Goal: Information Seeking & Learning: Learn about a topic

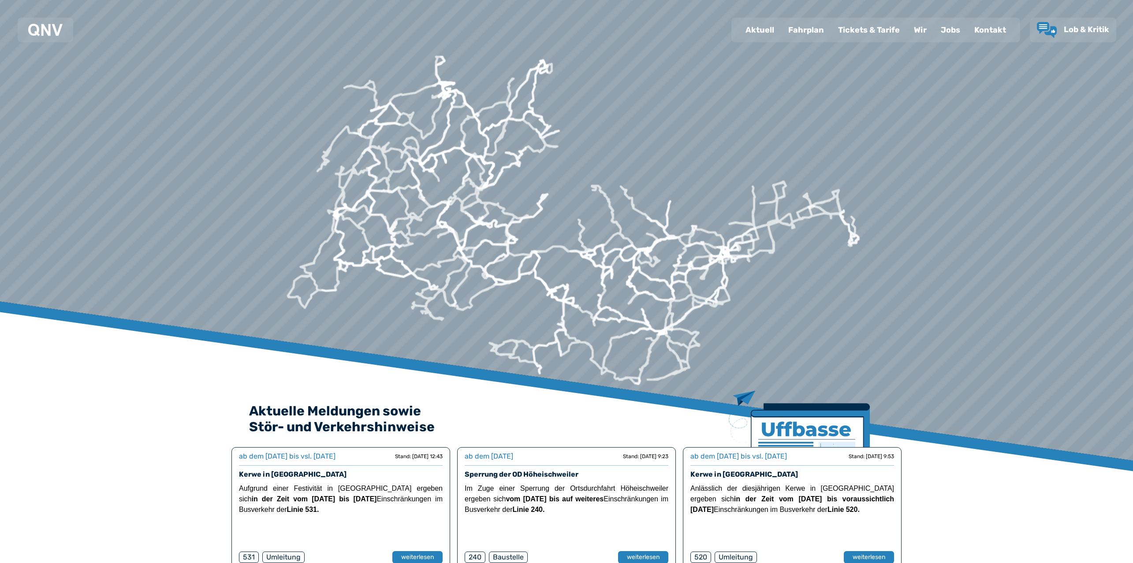
click at [803, 34] on div "Fahrplan" at bounding box center [806, 30] width 50 height 23
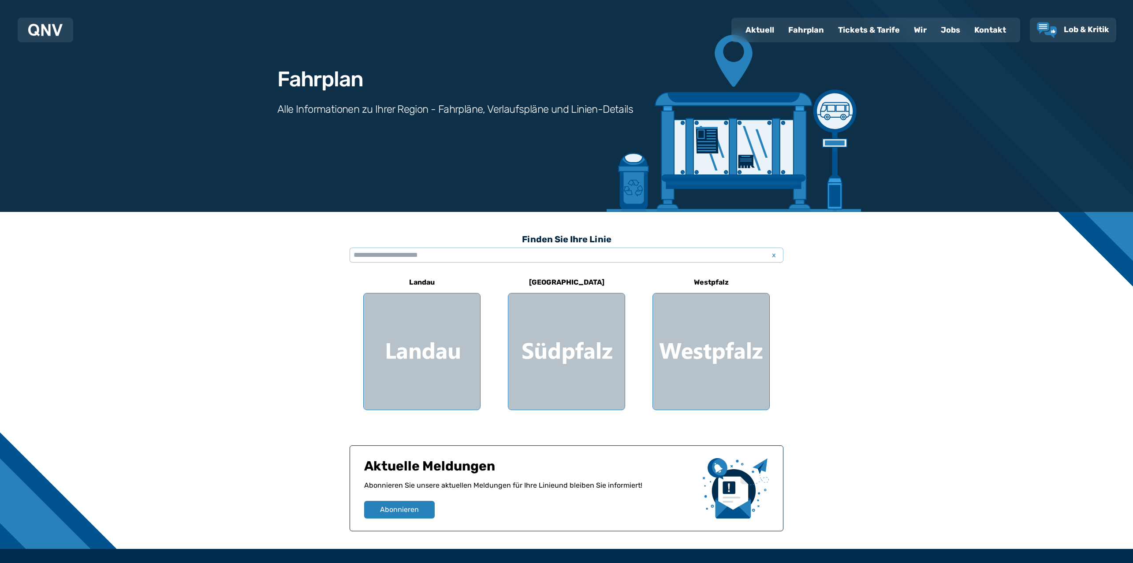
scroll to position [112, 0]
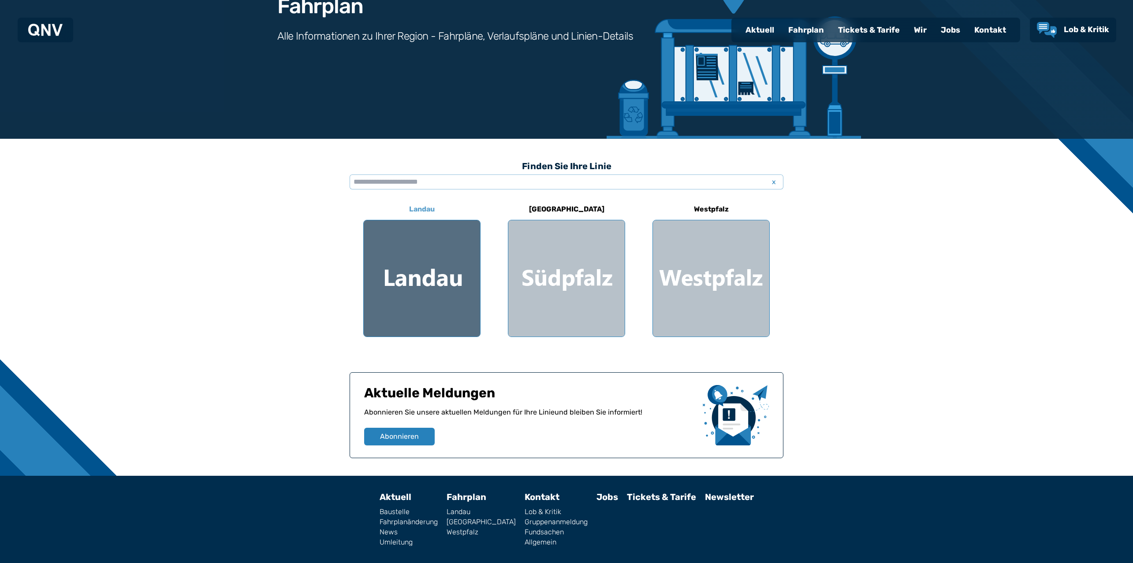
click at [464, 274] on div at bounding box center [422, 278] width 116 height 116
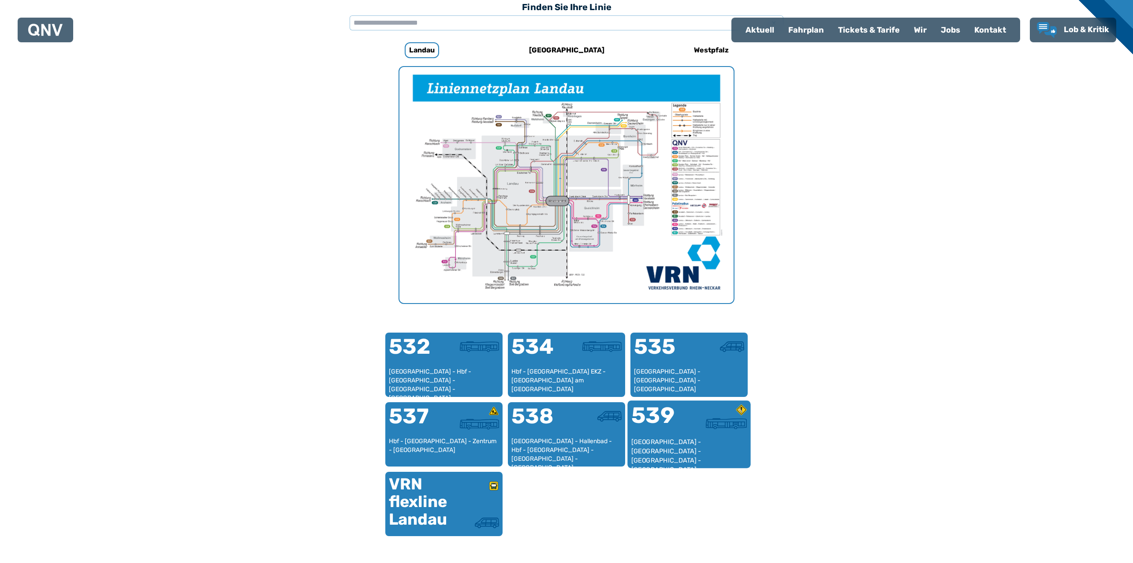
click at [696, 452] on div "[GEOGRAPHIC_DATA] - [GEOGRAPHIC_DATA] - [GEOGRAPHIC_DATA] - [GEOGRAPHIC_DATA] -…" at bounding box center [689, 451] width 116 height 27
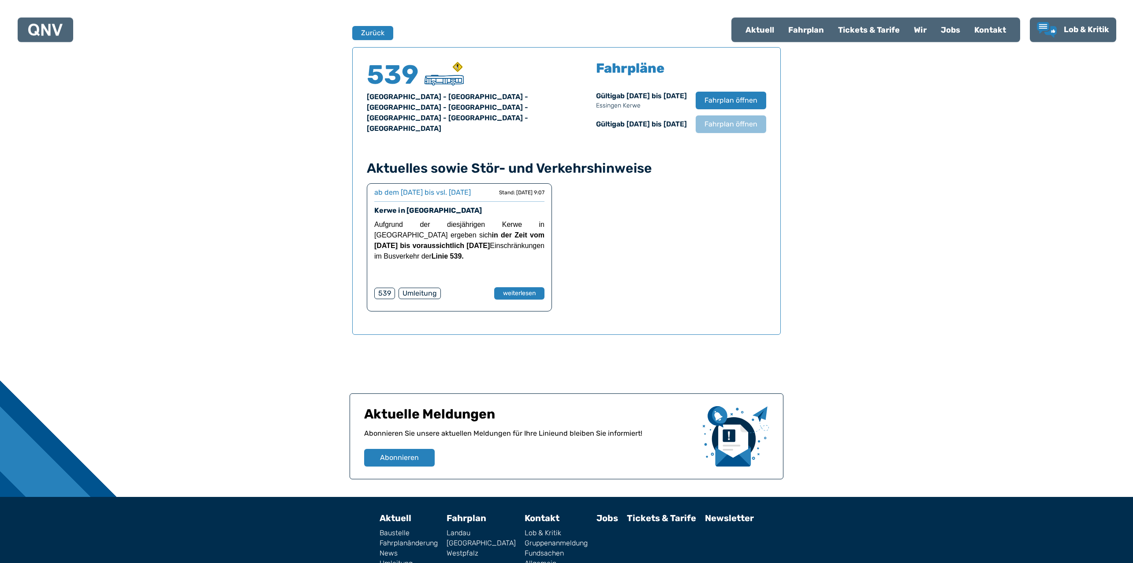
scroll to position [581, 0]
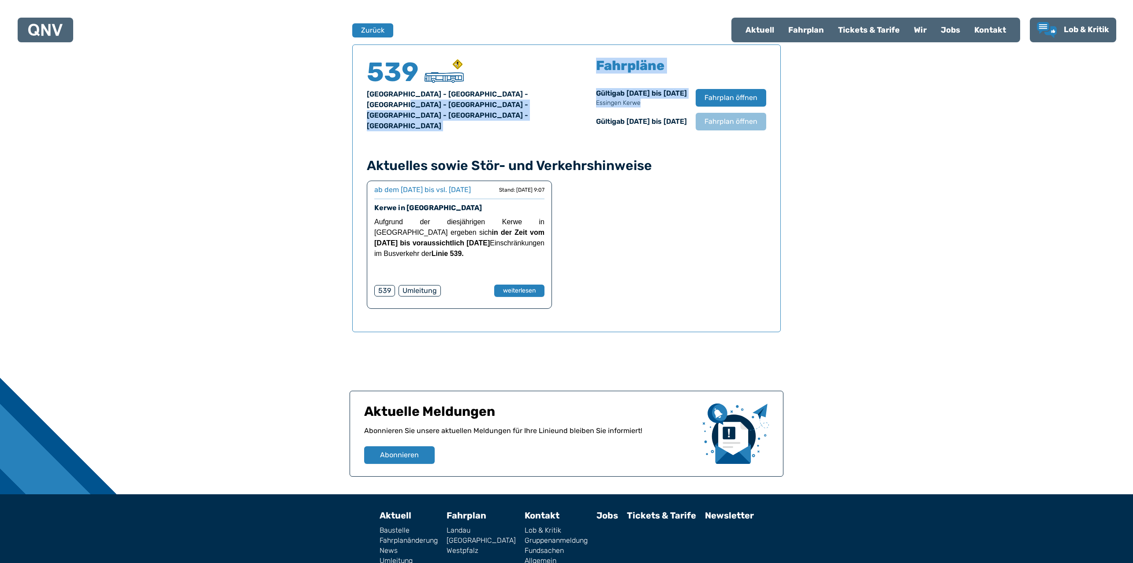
drag, startPoint x: 615, startPoint y: 123, endPoint x: 546, endPoint y: 96, distance: 73.7
click at [546, 96] on div "539 [GEOGRAPHIC_DATA] - [GEOGRAPHIC_DATA] - [GEOGRAPHIC_DATA] - [GEOGRAPHIC_DAT…" at bounding box center [566, 98] width 399 height 78
click at [643, 108] on p "Essingen Kerwe" at bounding box center [641, 103] width 91 height 9
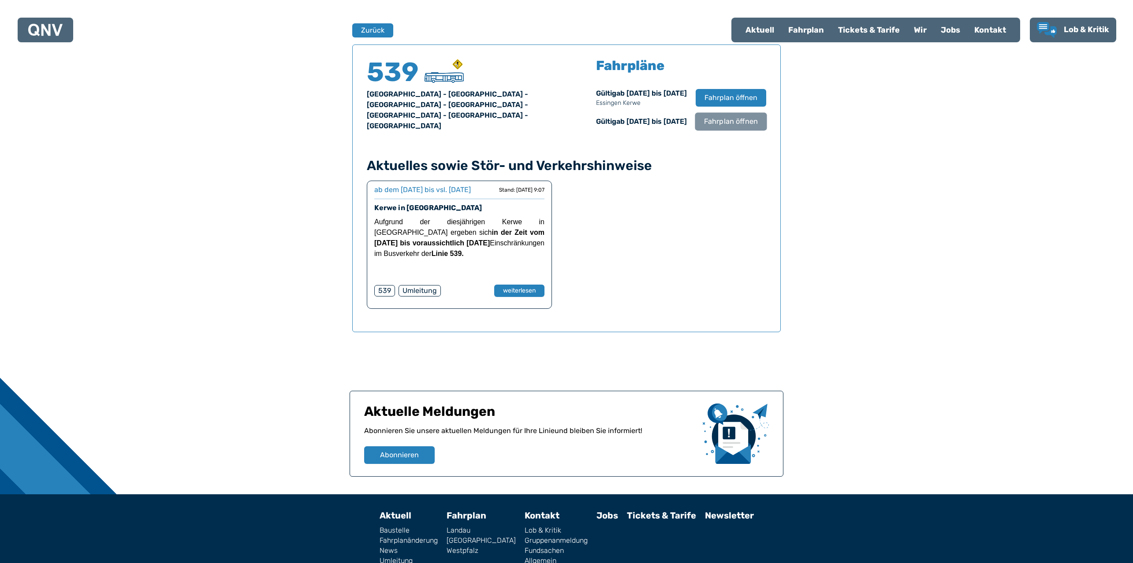
click at [724, 127] on span "Fahrplan öffnen" at bounding box center [731, 121] width 54 height 11
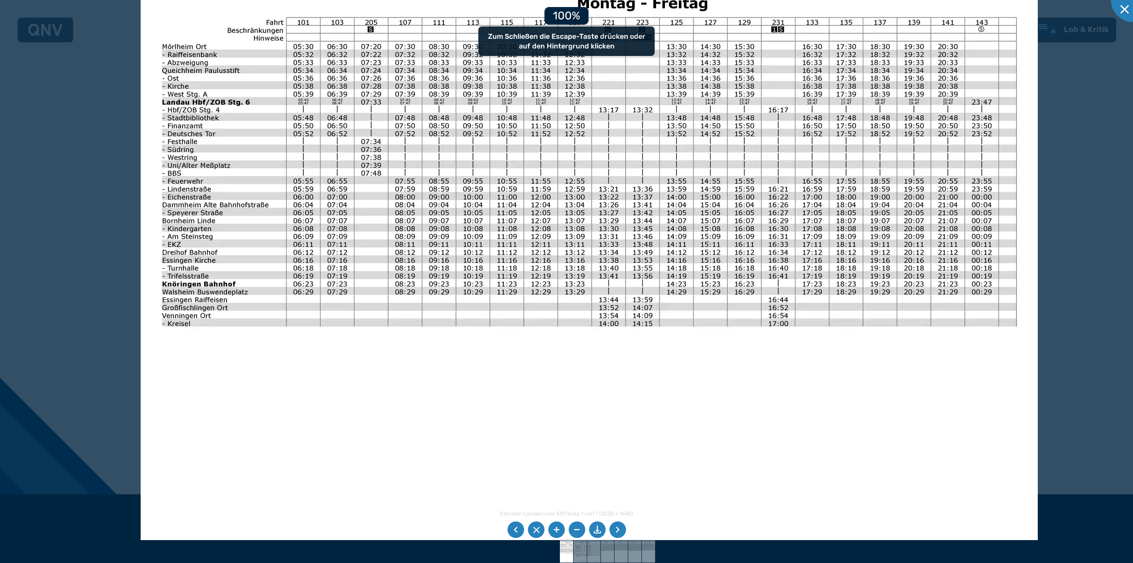
click at [398, 264] on img at bounding box center [589, 267] width 897 height 635
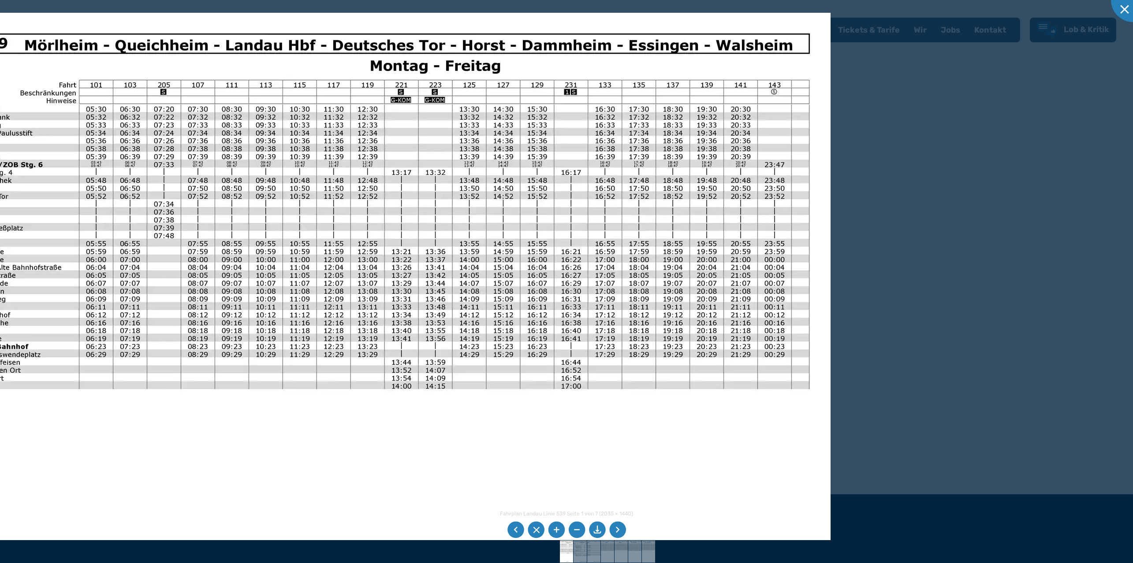
click at [341, 283] on img at bounding box center [381, 330] width 897 height 635
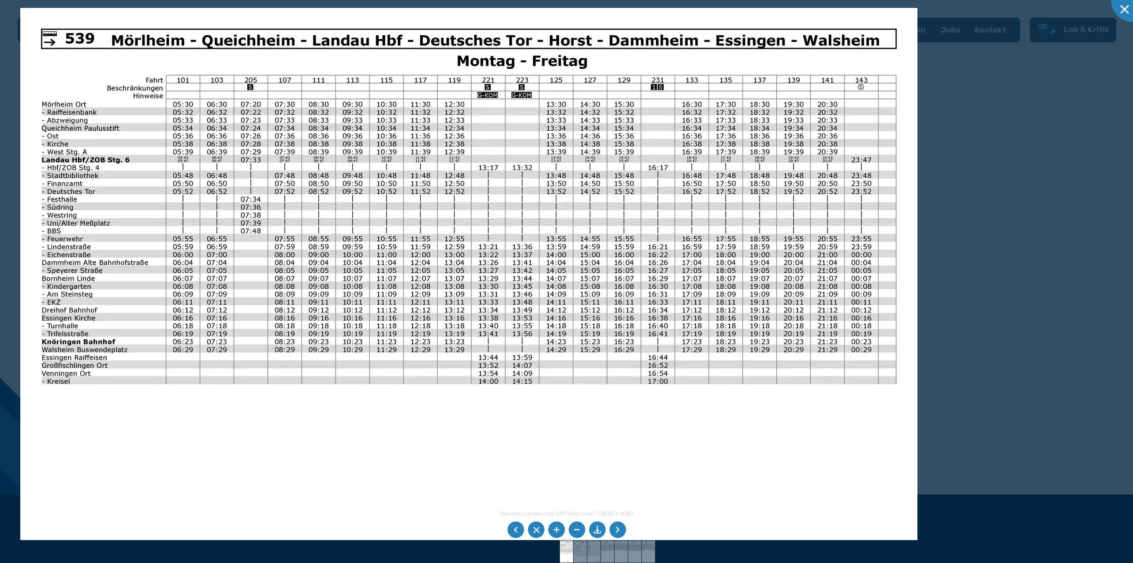
click at [645, 290] on img at bounding box center [468, 325] width 897 height 635
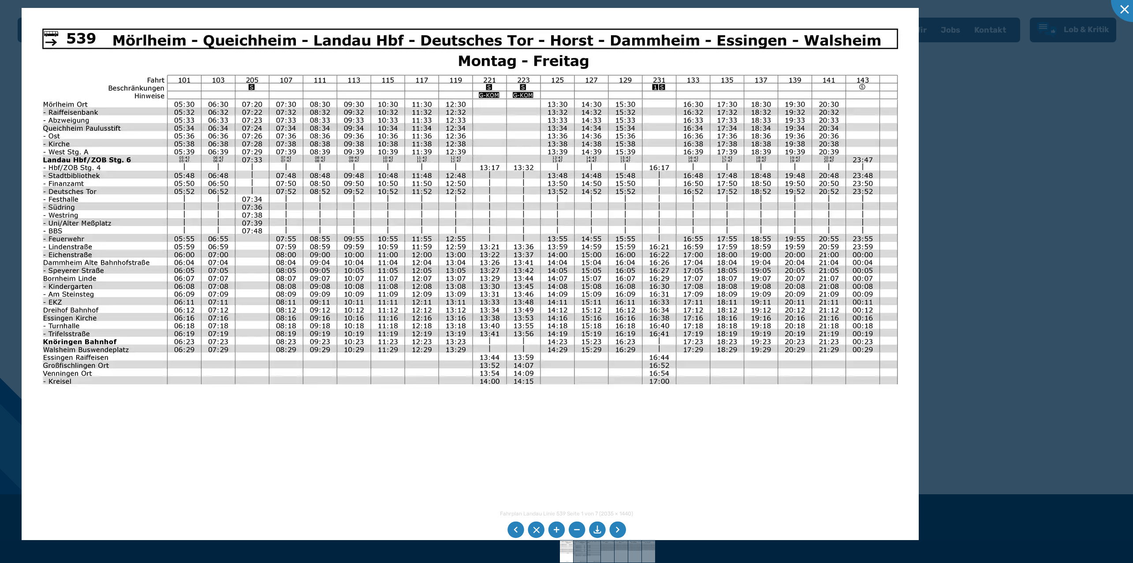
click at [620, 532] on li at bounding box center [617, 530] width 17 height 17
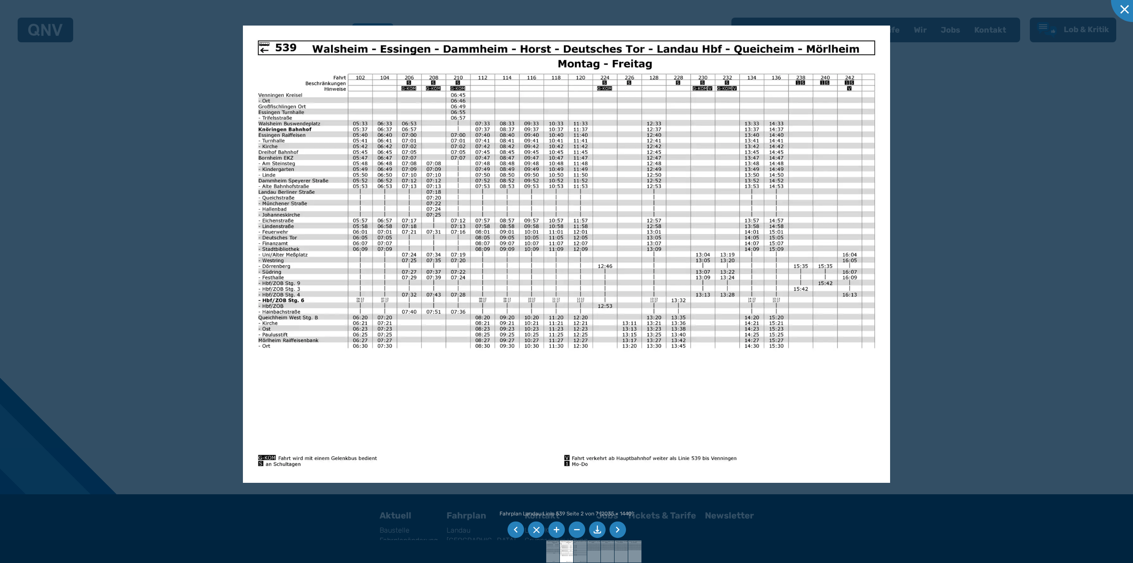
click at [613, 533] on li at bounding box center [617, 530] width 17 height 17
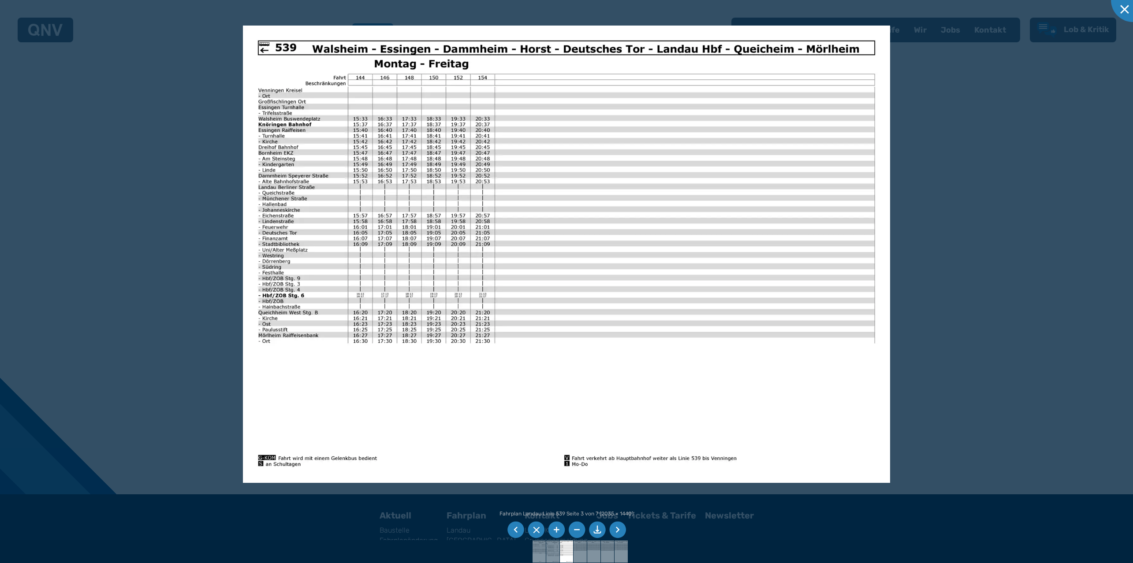
click at [613, 533] on li at bounding box center [617, 530] width 17 height 17
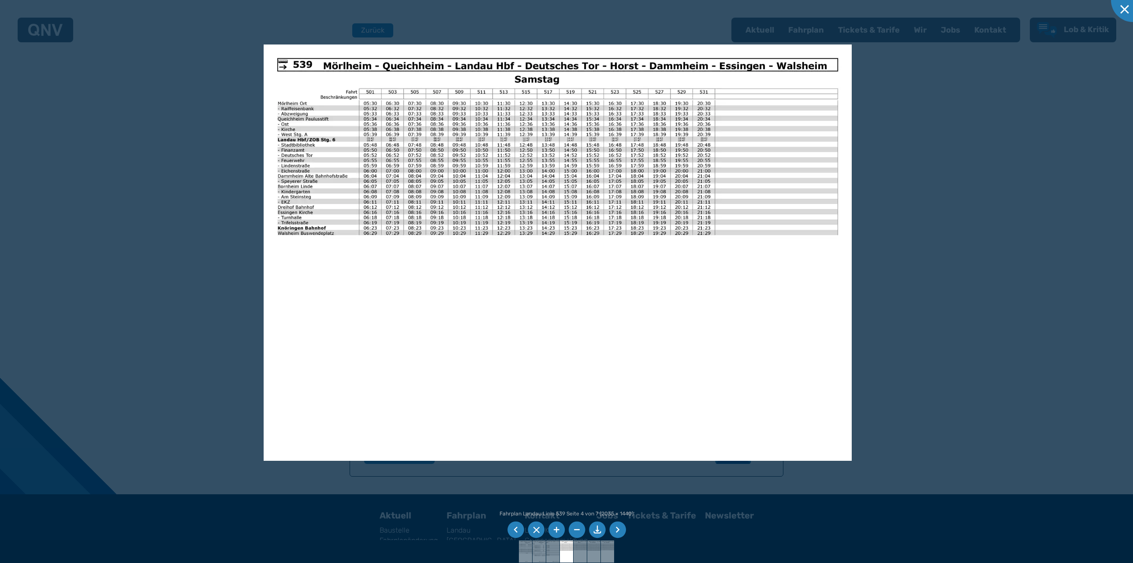
click at [368, 239] on img at bounding box center [558, 253] width 588 height 416
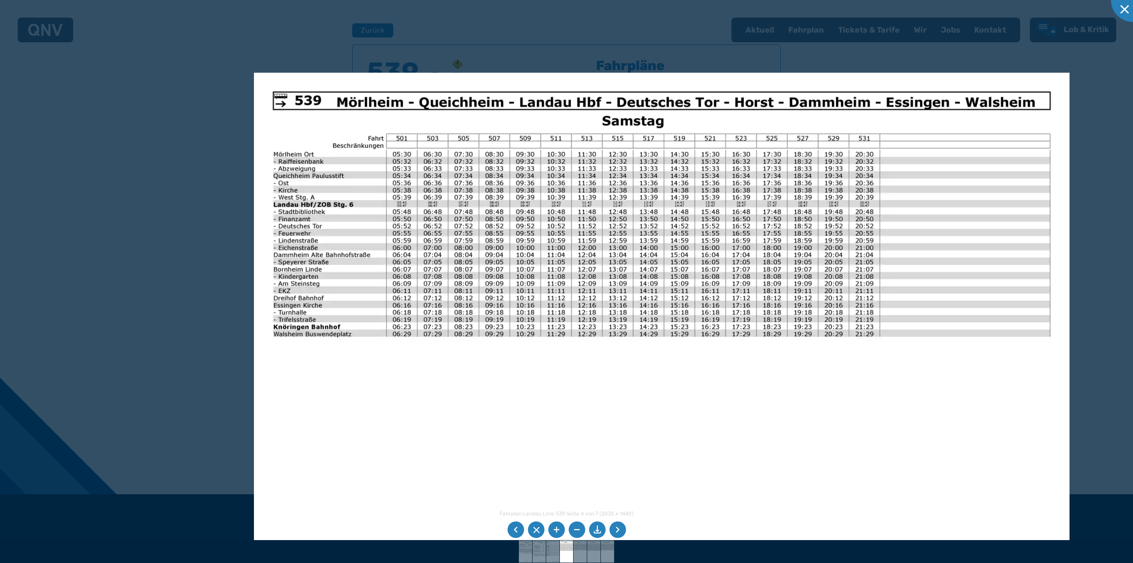
click at [644, 243] on img at bounding box center [661, 361] width 815 height 577
click at [617, 530] on li at bounding box center [617, 530] width 17 height 17
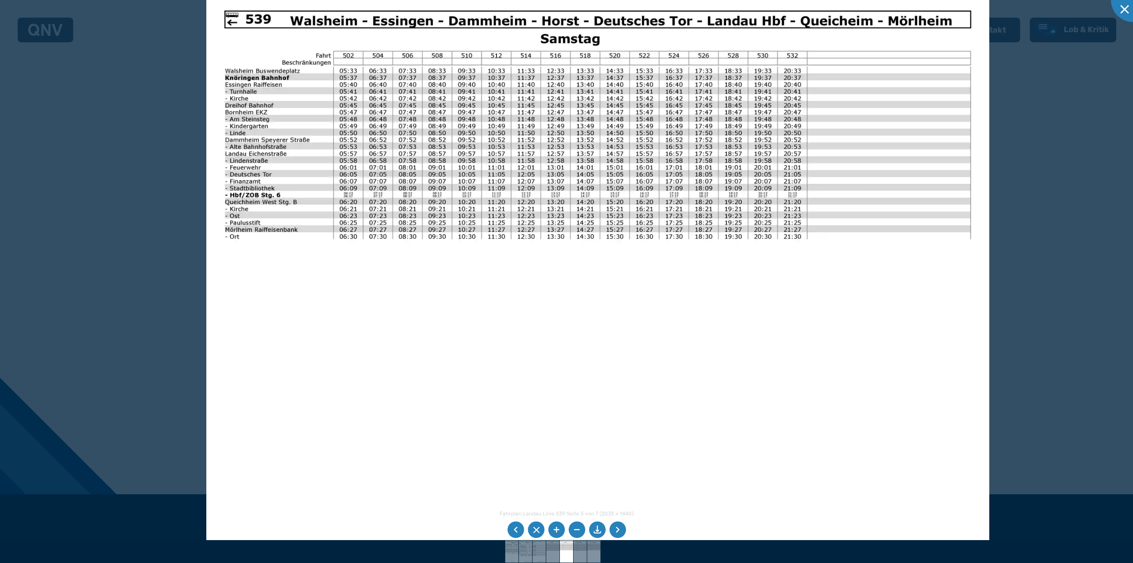
click at [618, 530] on li at bounding box center [617, 530] width 17 height 17
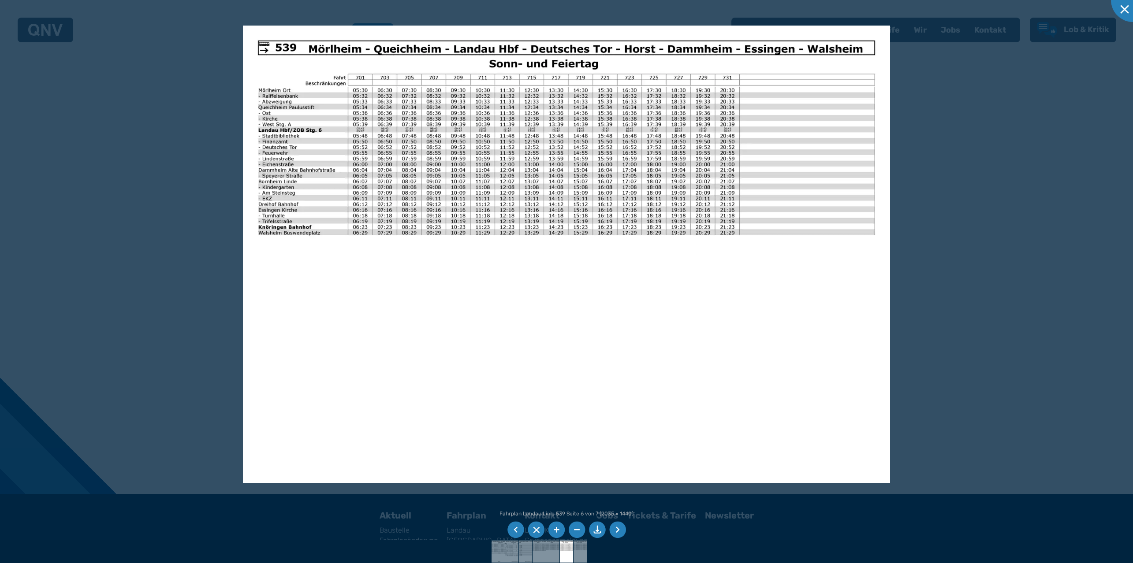
click at [617, 529] on li at bounding box center [617, 530] width 17 height 17
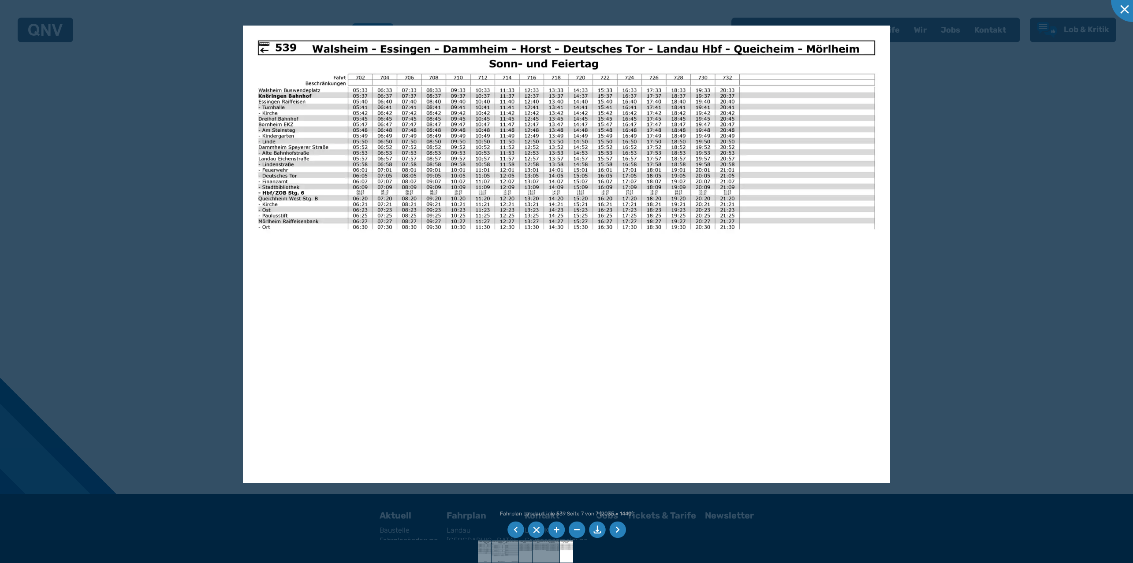
click at [617, 529] on li at bounding box center [617, 530] width 17 height 17
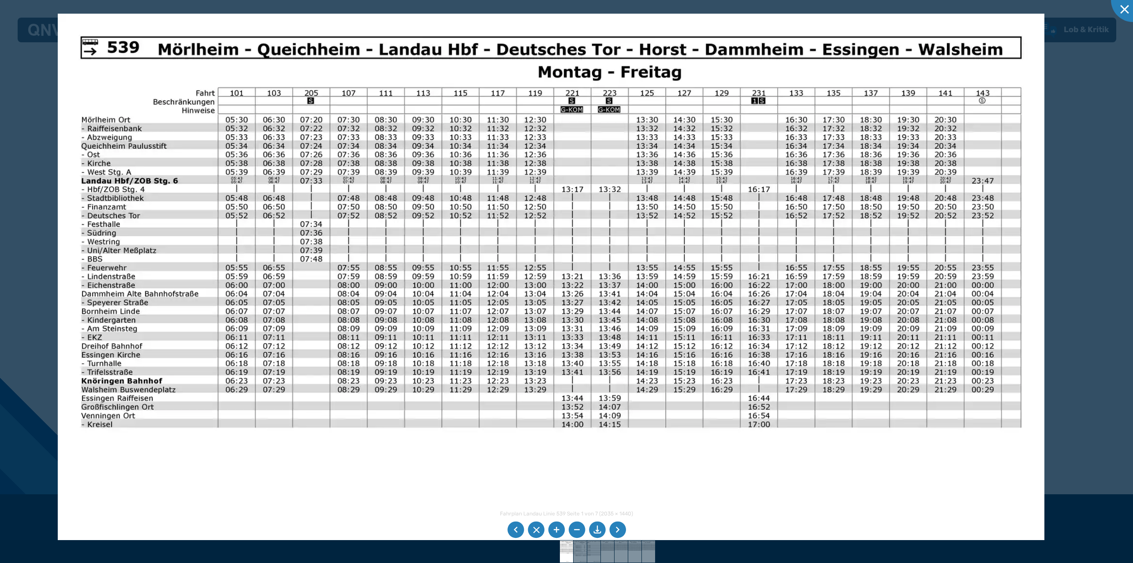
click at [442, 290] on img at bounding box center [551, 363] width 987 height 698
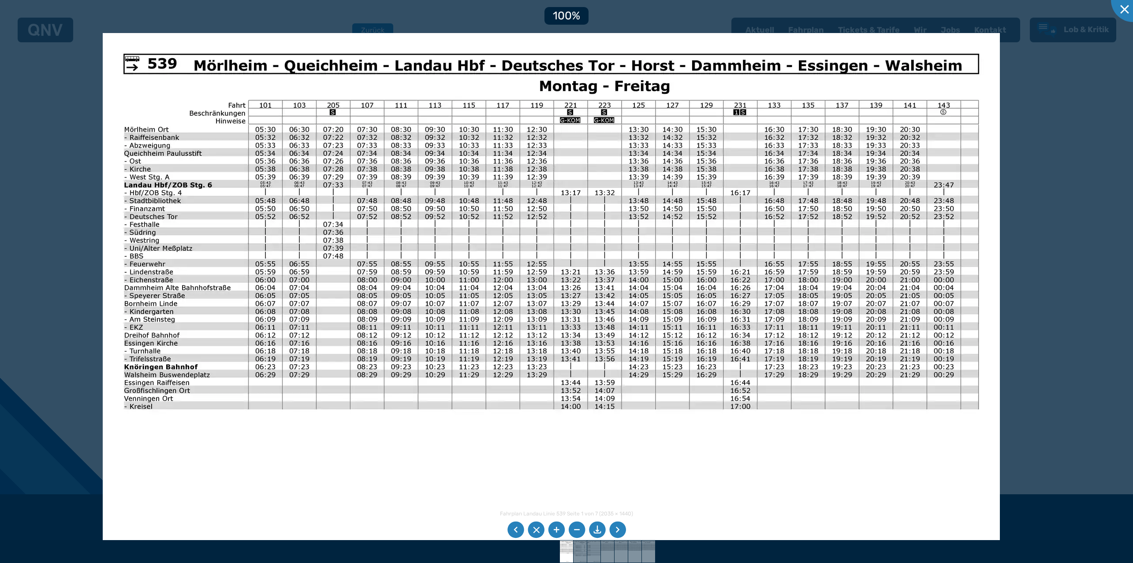
click at [459, 273] on img at bounding box center [551, 350] width 897 height 635
click at [433, 305] on img at bounding box center [551, 350] width 897 height 635
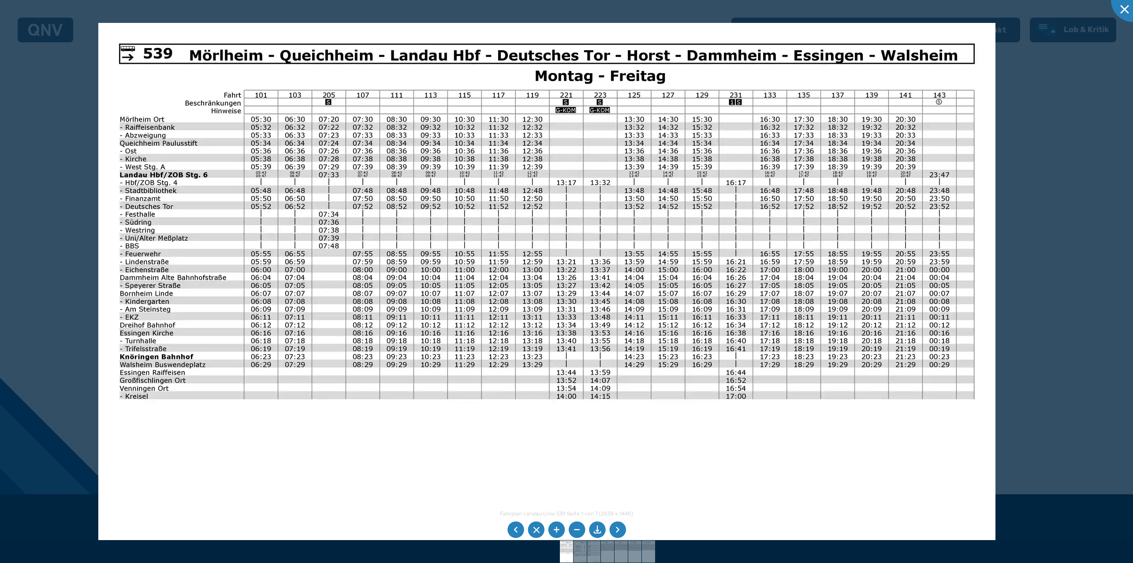
click at [781, 345] on img at bounding box center [546, 340] width 897 height 635
click at [750, 345] on img at bounding box center [546, 340] width 897 height 635
click at [614, 530] on li at bounding box center [617, 530] width 17 height 17
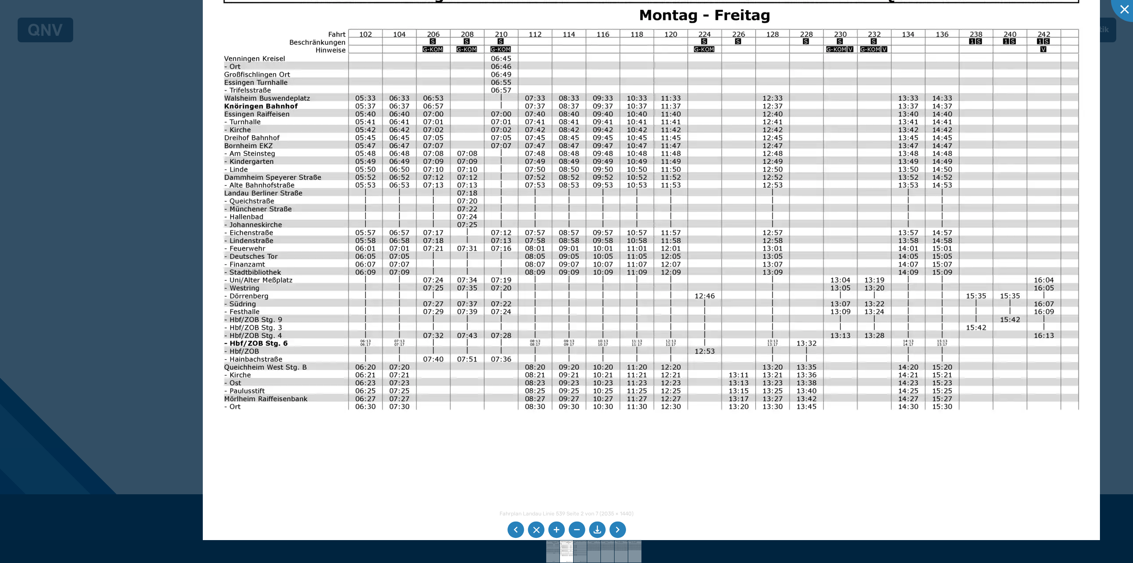
click at [910, 264] on img at bounding box center [651, 279] width 897 height 635
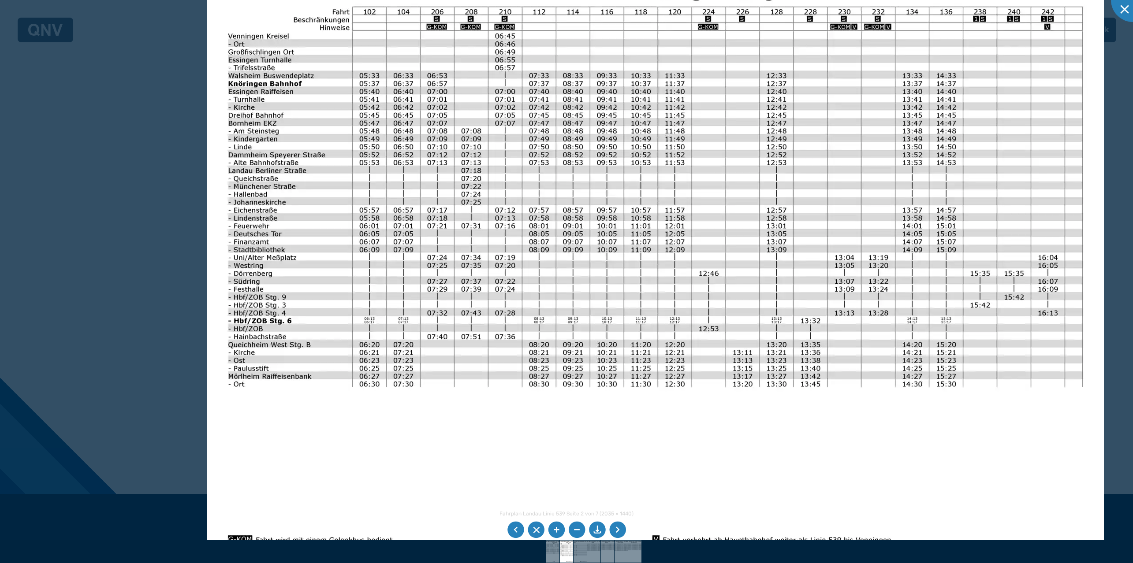
click at [588, 349] on img at bounding box center [655, 257] width 897 height 635
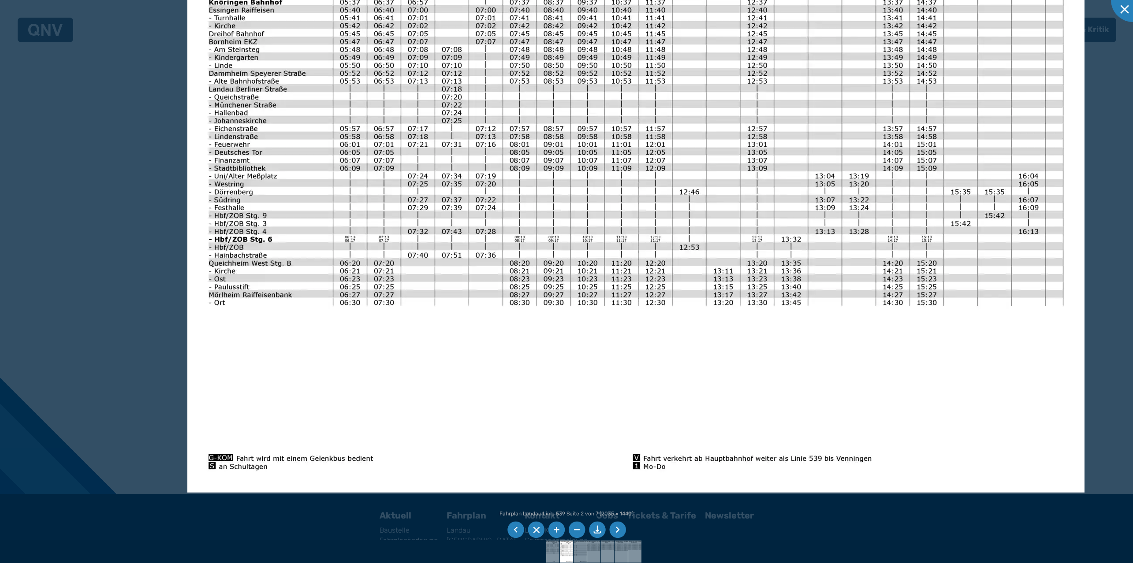
click at [505, 394] on img at bounding box center [635, 175] width 897 height 635
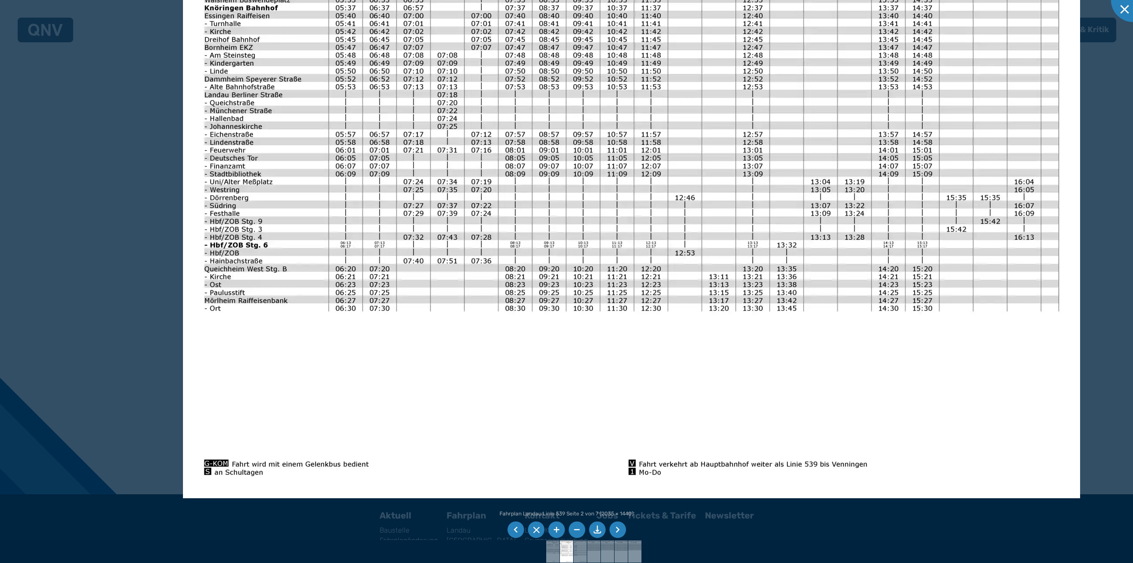
click at [794, 344] on img at bounding box center [631, 181] width 897 height 635
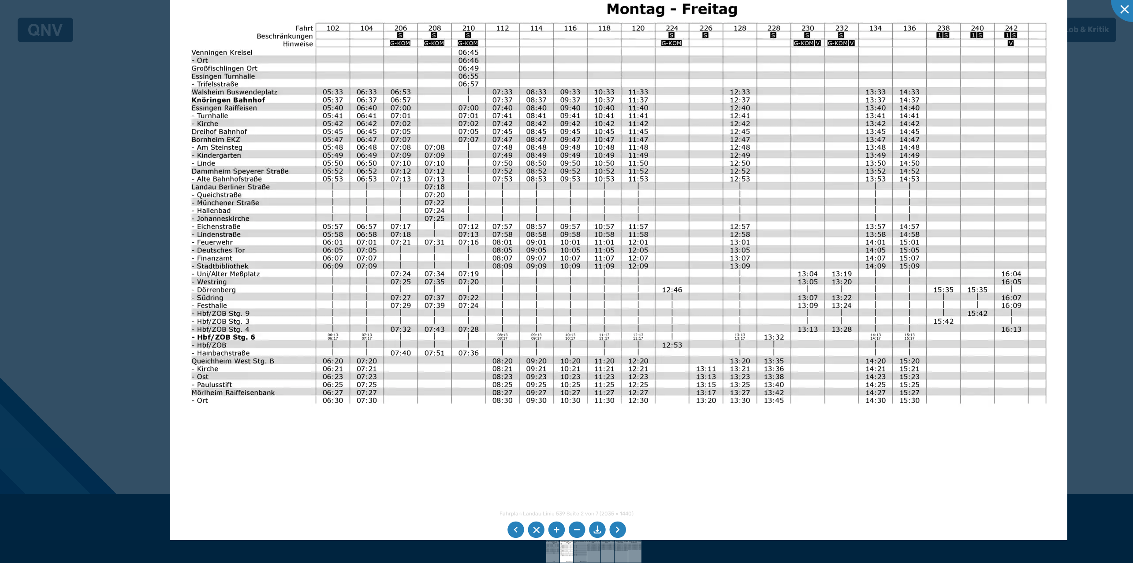
click at [788, 483] on img at bounding box center [618, 273] width 897 height 635
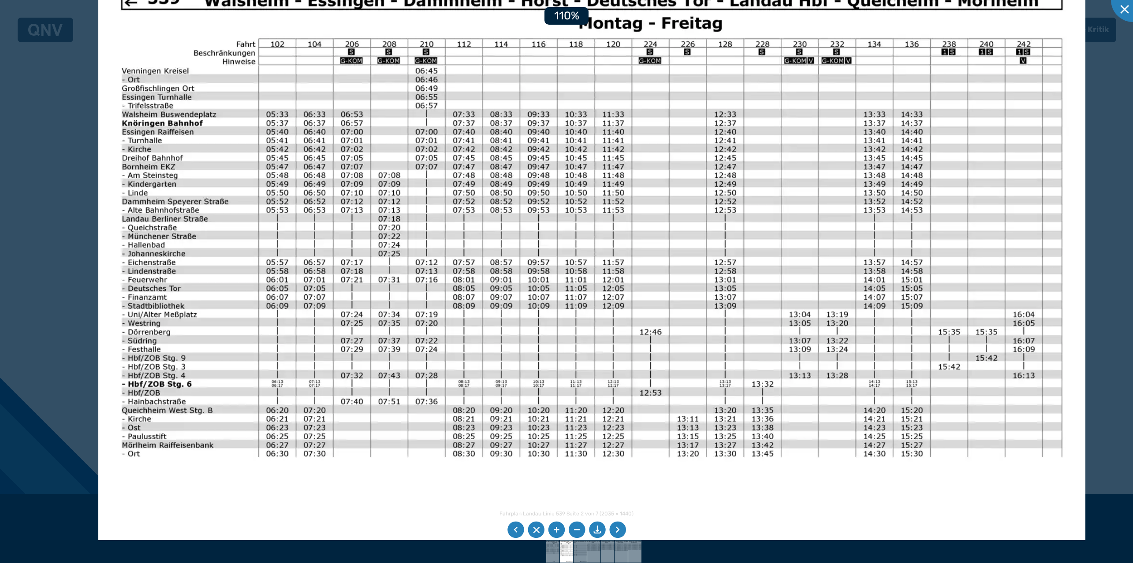
click at [836, 366] on img at bounding box center [591, 314] width 987 height 698
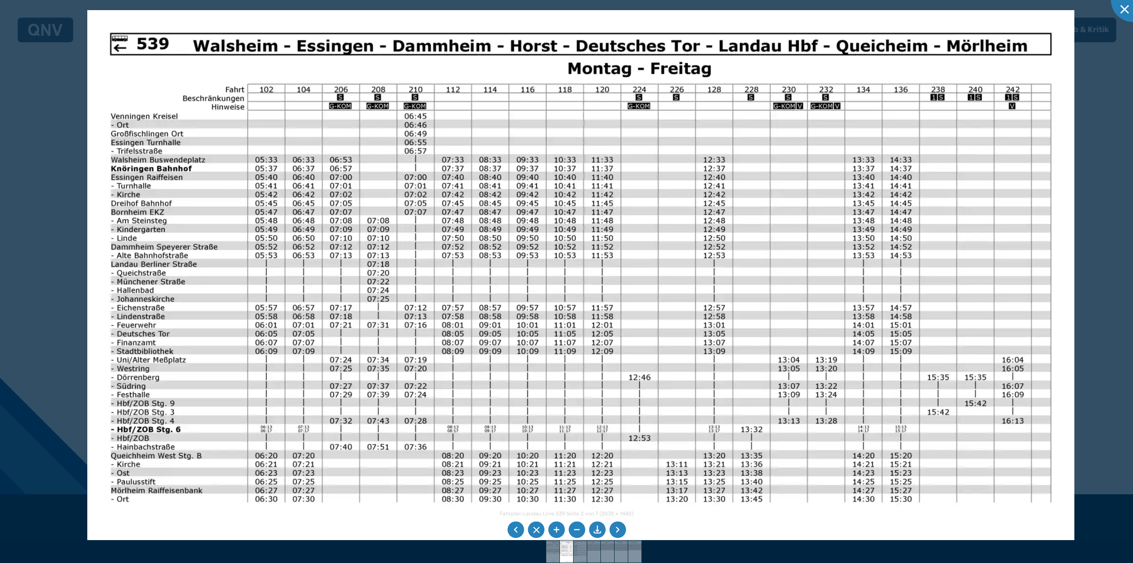
click at [775, 366] on img at bounding box center [580, 359] width 987 height 698
click at [529, 242] on img at bounding box center [580, 359] width 987 height 698
